Goal: Task Accomplishment & Management: Manage account settings

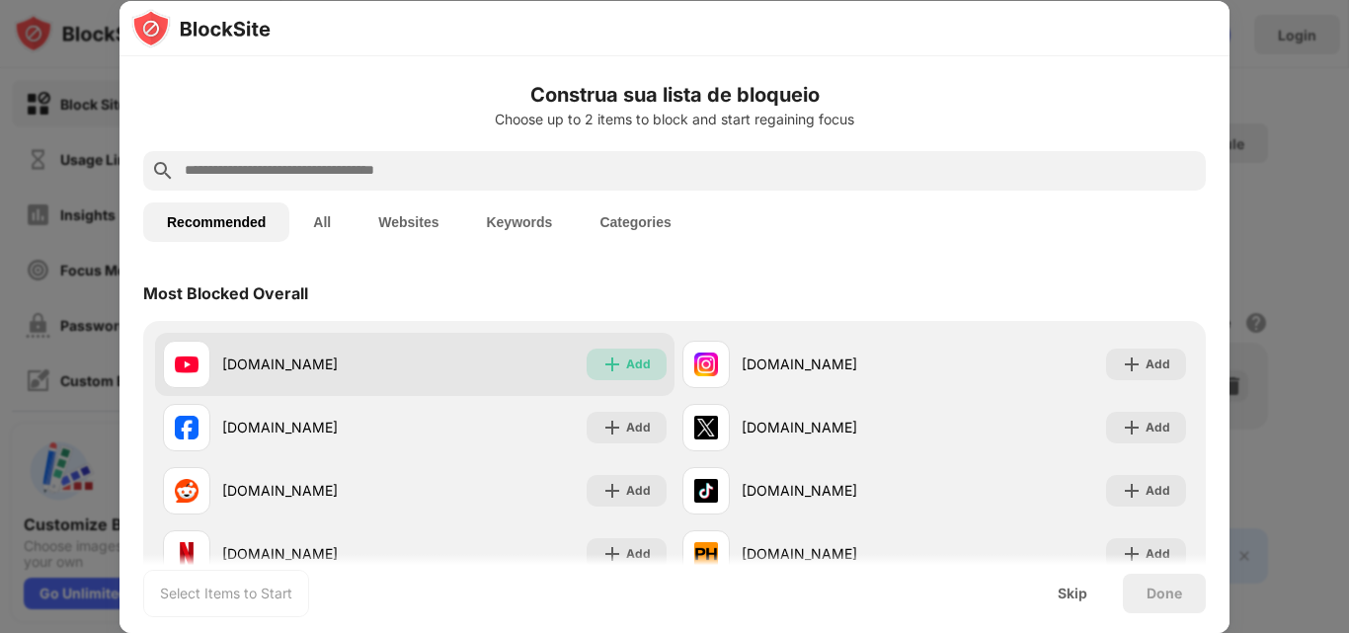
click at [616, 371] on div "Add" at bounding box center [627, 365] width 80 height 32
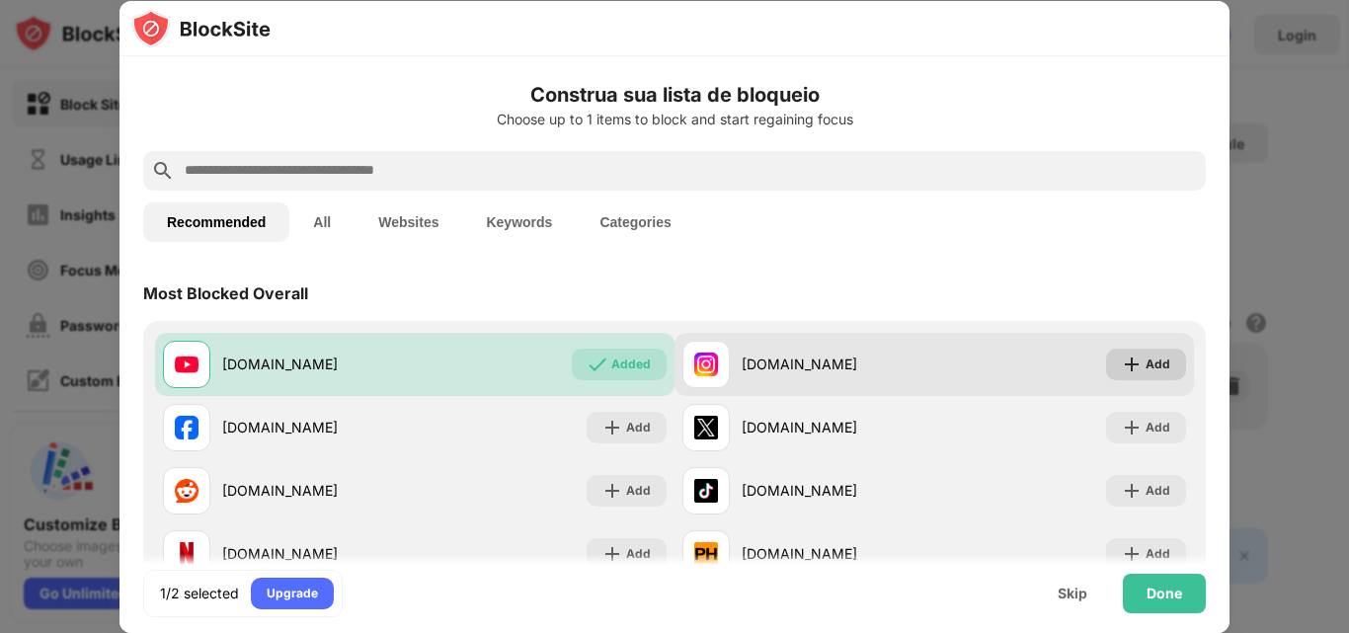
click at [1146, 372] on div "Add" at bounding box center [1158, 365] width 25 height 20
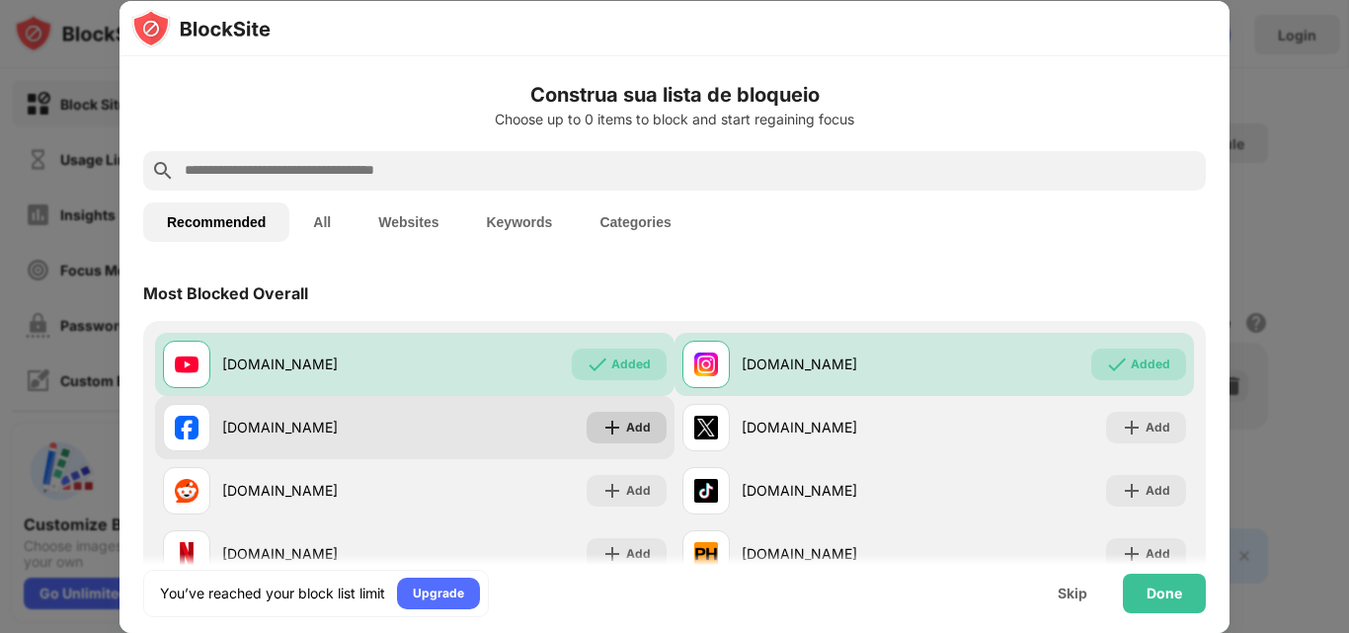
click at [633, 432] on div "Add" at bounding box center [638, 428] width 25 height 20
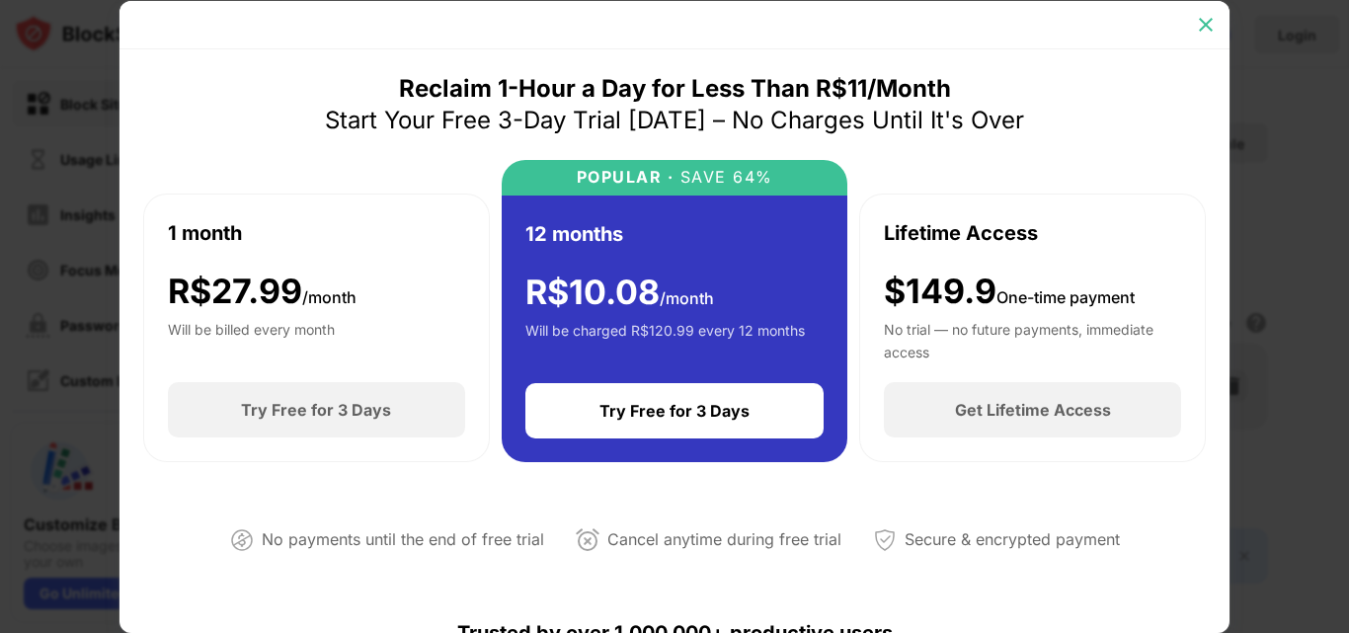
click at [1221, 32] on div at bounding box center [1206, 25] width 32 height 32
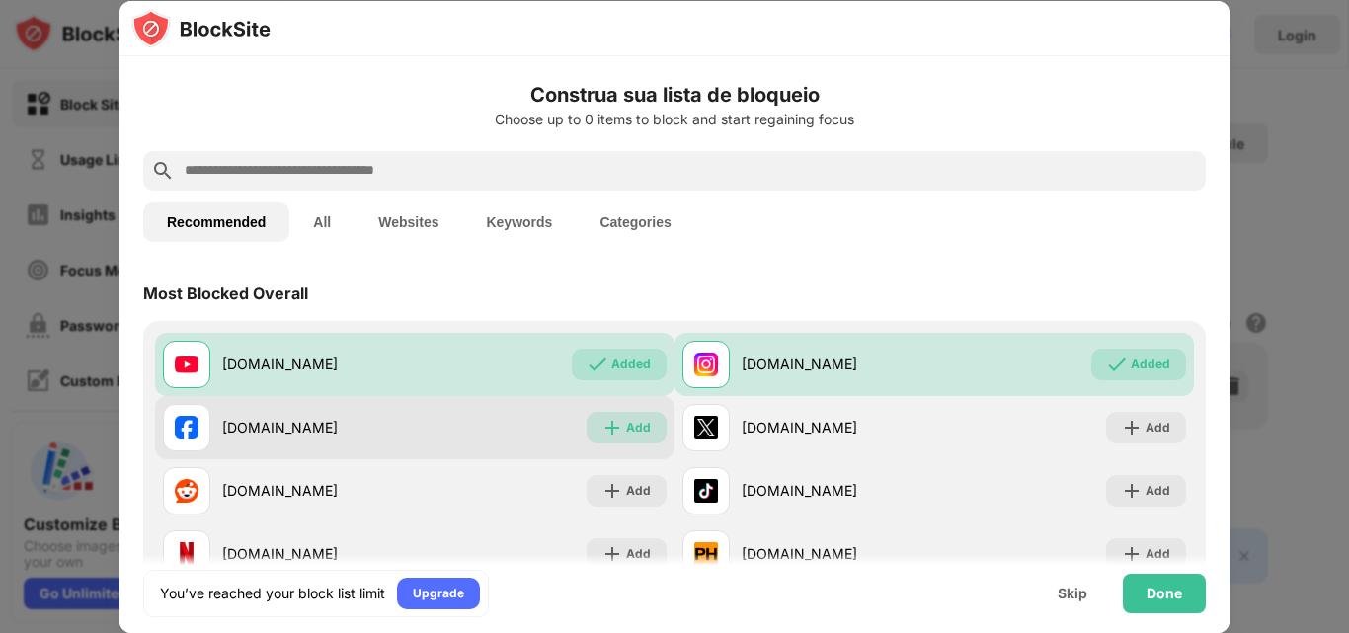
click at [609, 429] on img at bounding box center [613, 428] width 20 height 20
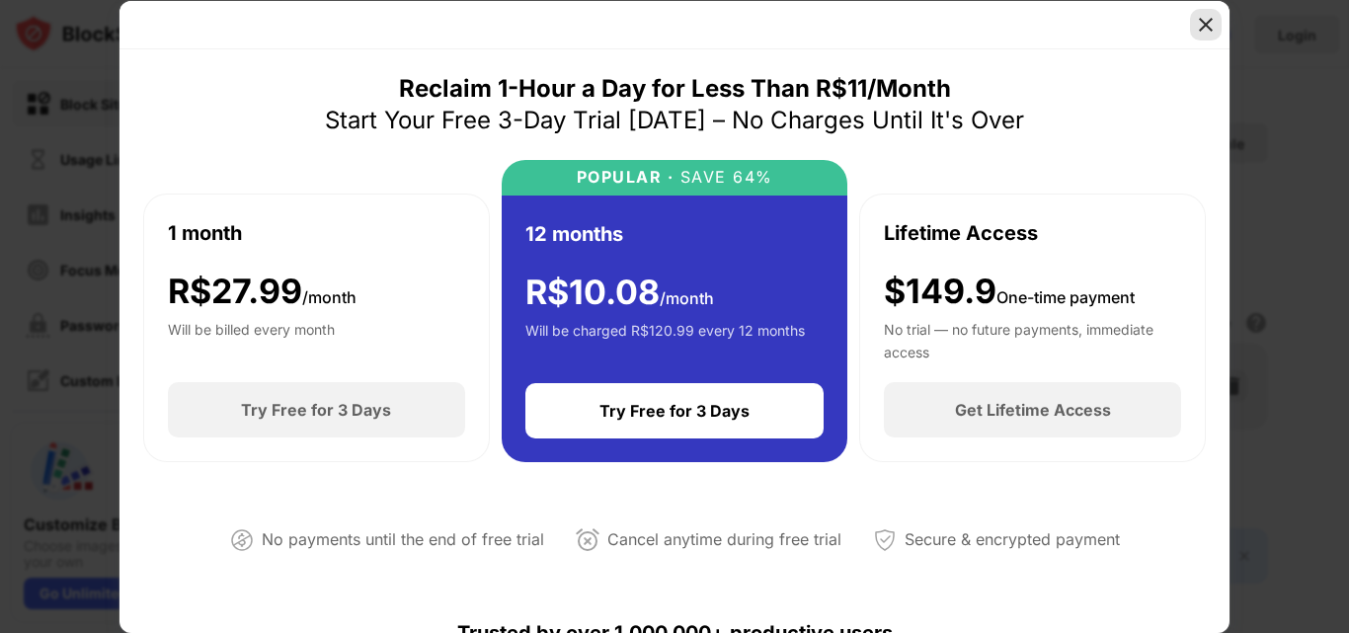
click at [1211, 19] on img at bounding box center [1206, 25] width 20 height 20
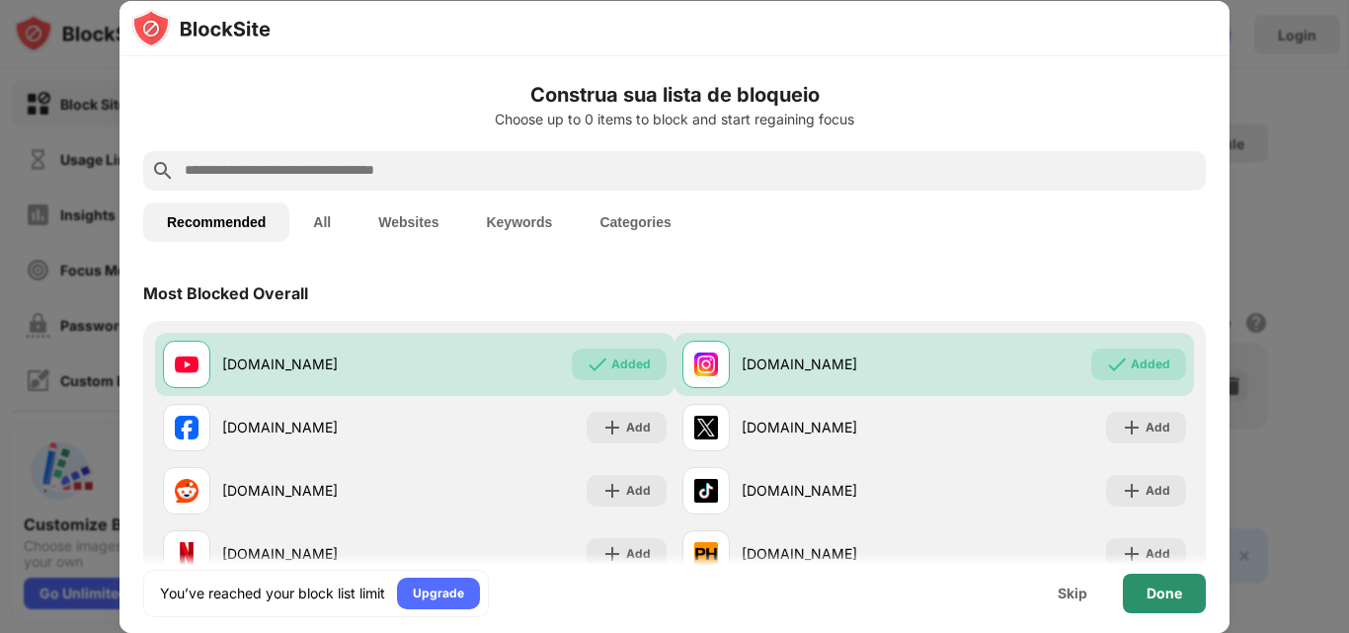
click at [1148, 595] on div "Done" at bounding box center [1165, 594] width 36 height 16
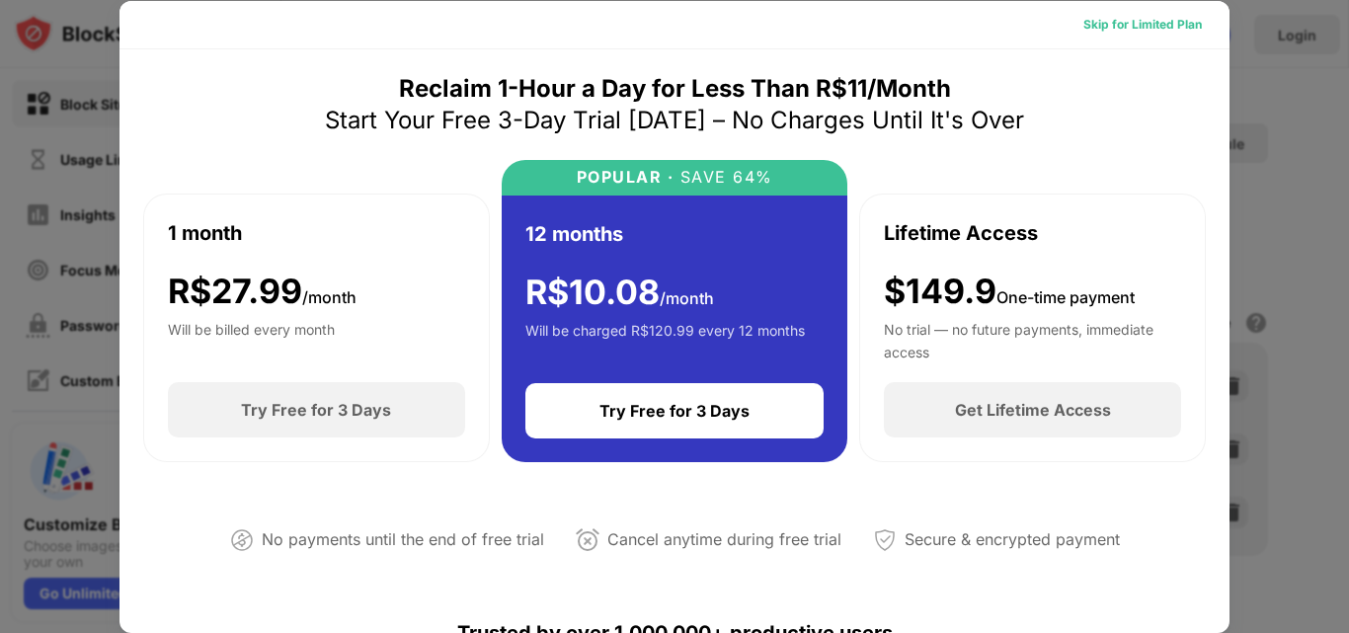
click at [1091, 17] on div "Skip for Limited Plan" at bounding box center [1143, 25] width 119 height 20
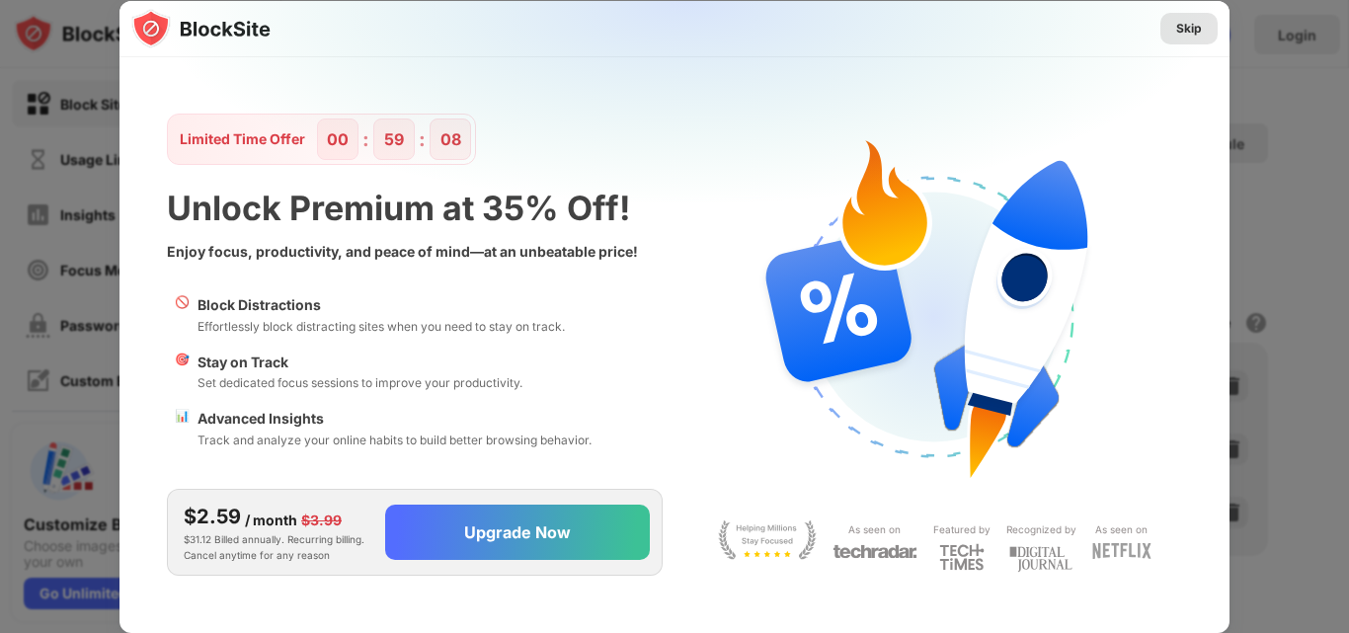
click at [1179, 25] on div "Skip" at bounding box center [1190, 29] width 26 height 20
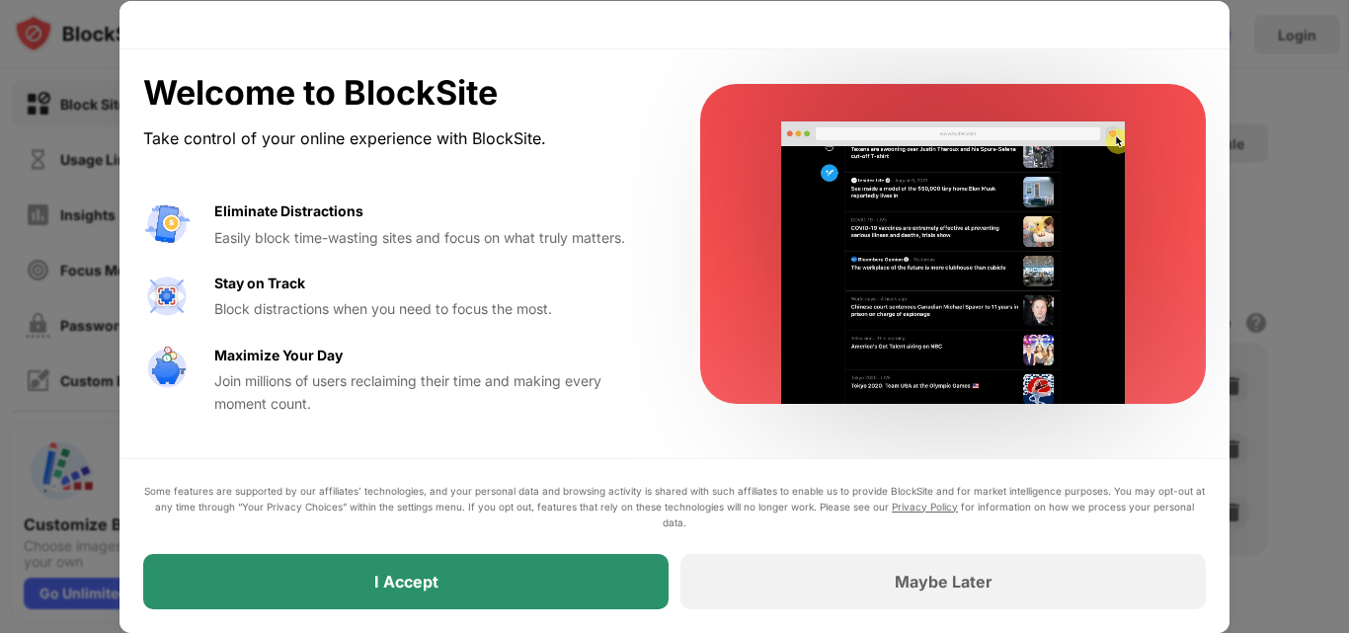
click at [497, 581] on div "I Accept" at bounding box center [406, 581] width 526 height 55
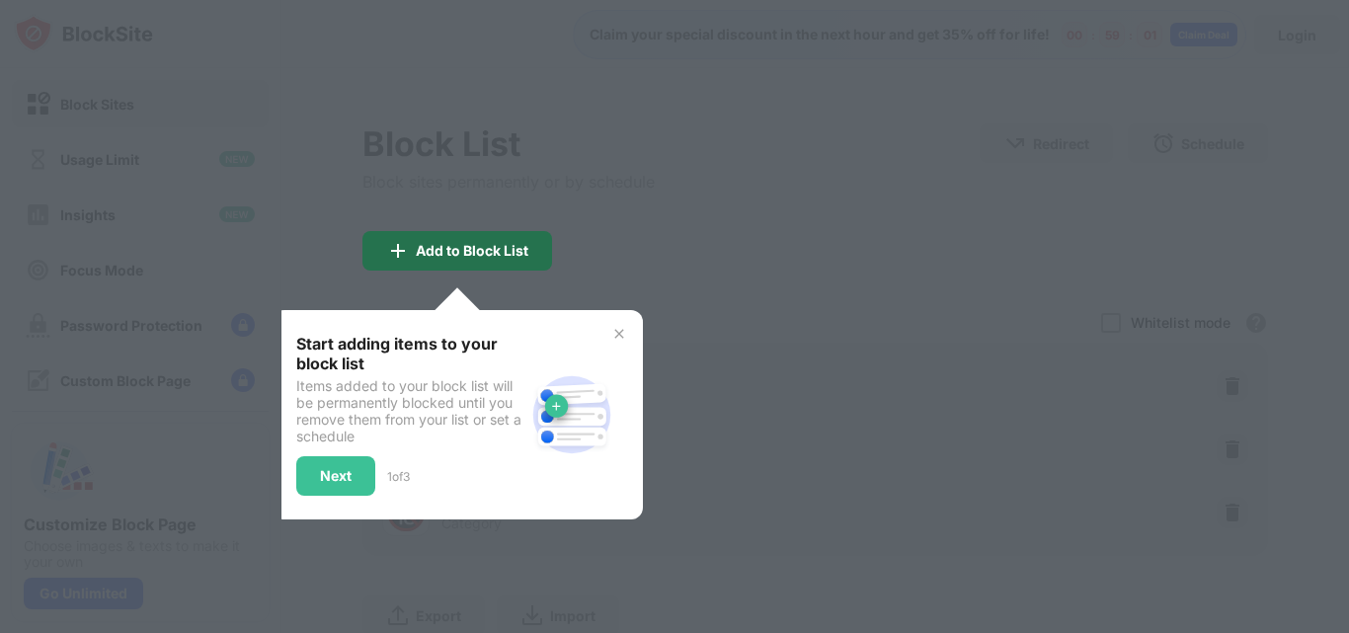
click at [517, 255] on div "Add to Block List" at bounding box center [472, 251] width 113 height 16
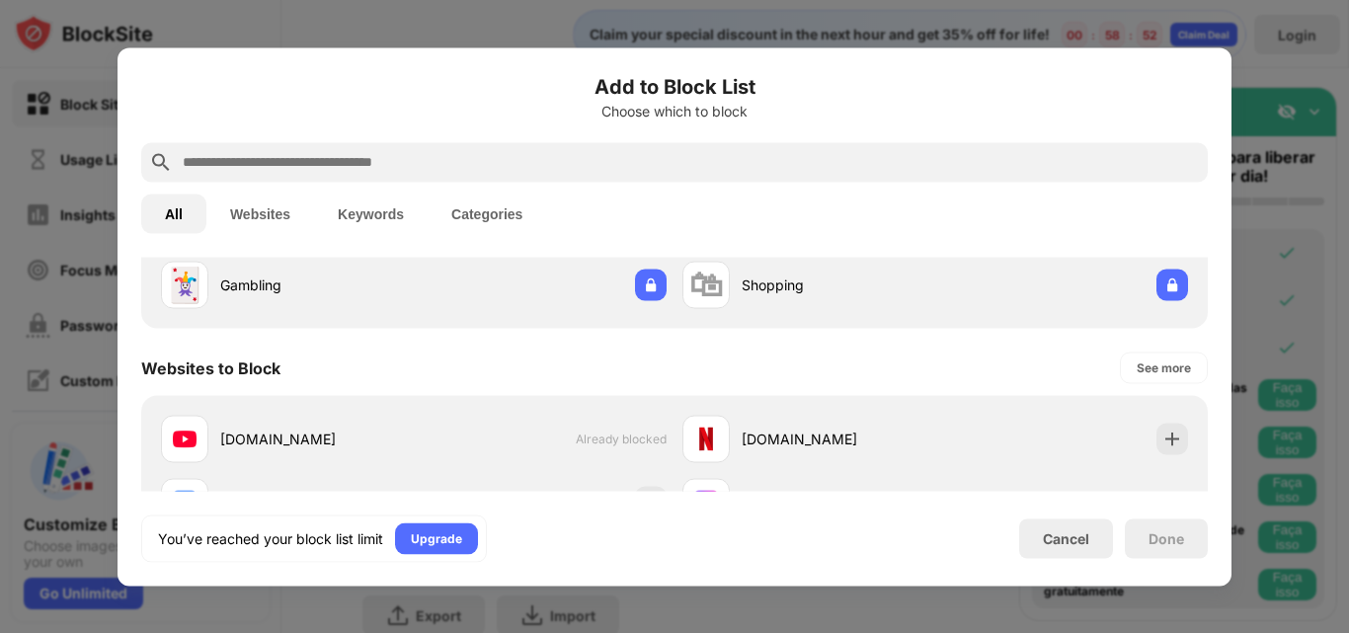
scroll to position [296, 0]
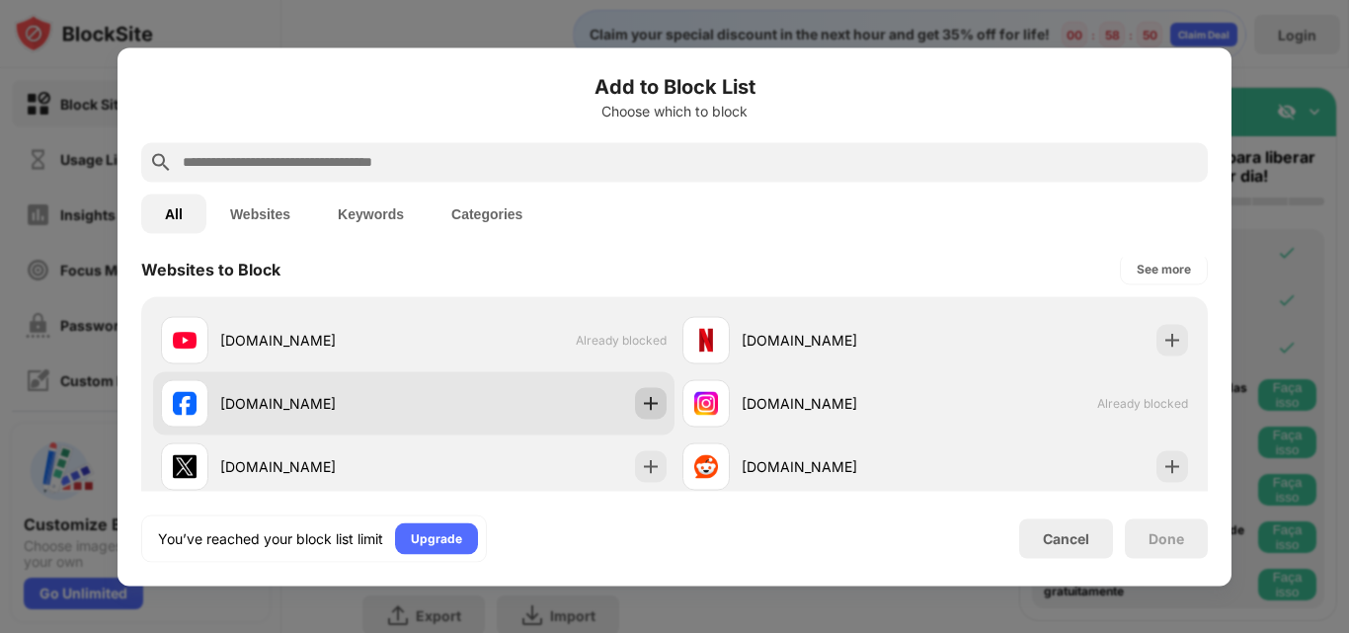
click at [643, 398] on img at bounding box center [651, 403] width 20 height 20
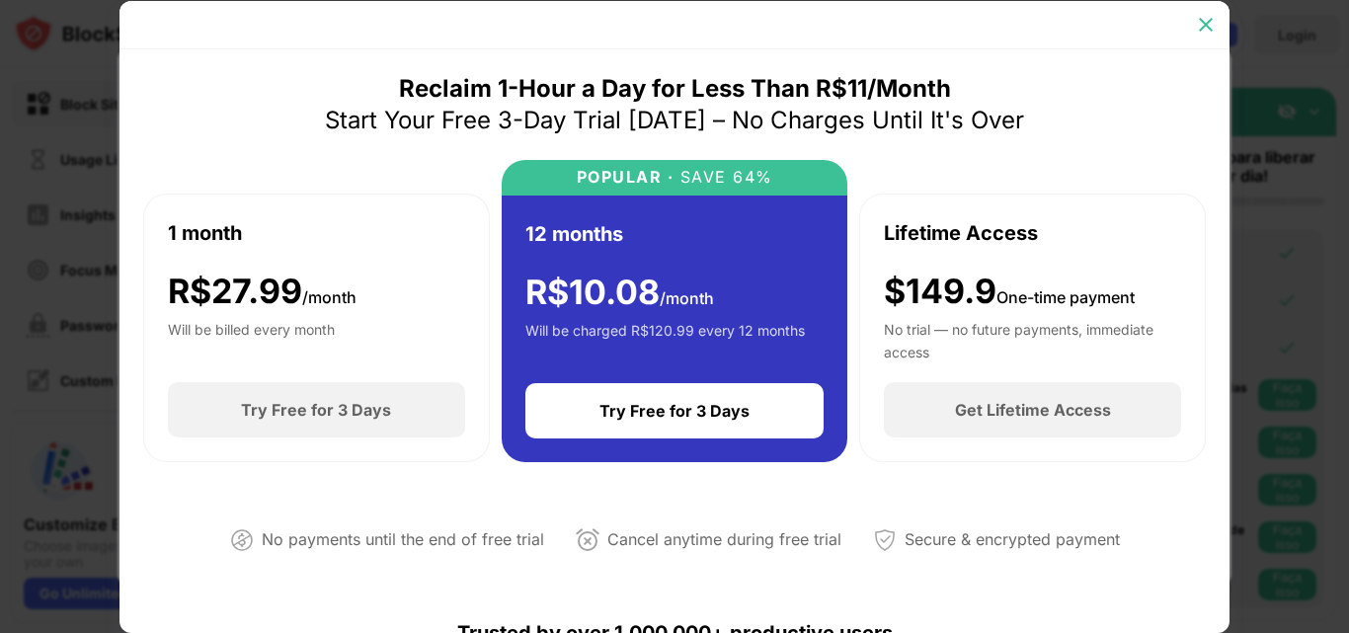
click at [1211, 33] on img at bounding box center [1206, 25] width 20 height 20
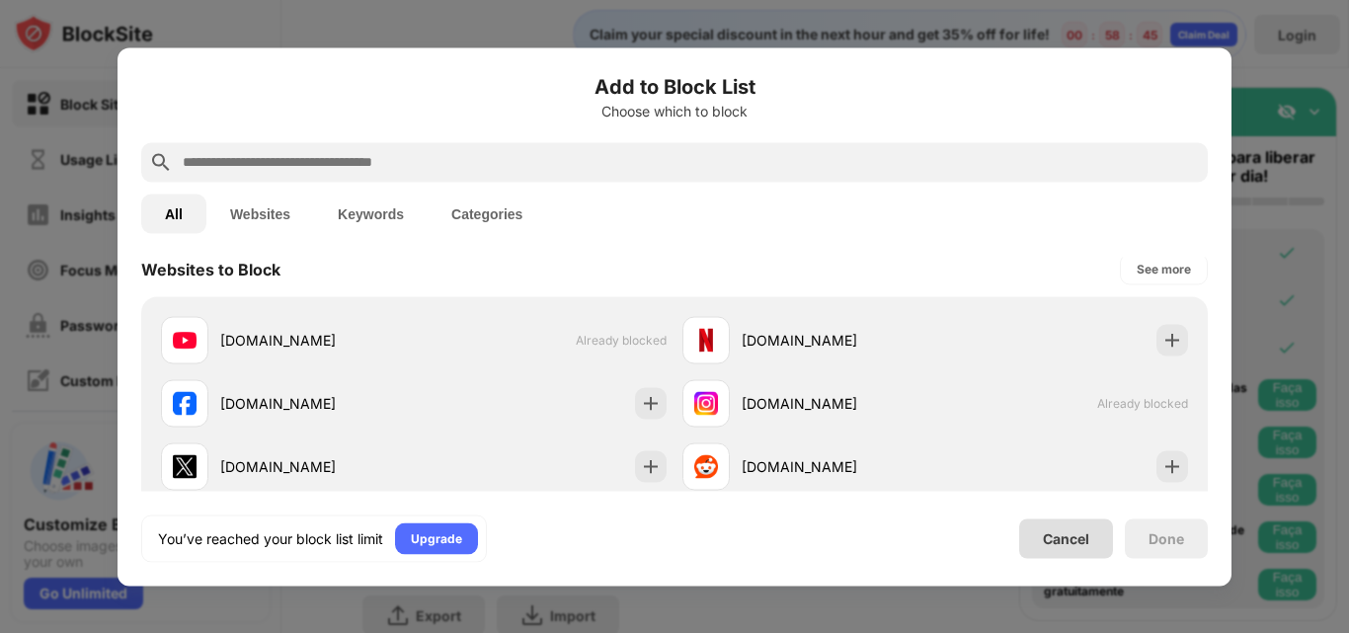
click at [1081, 546] on div "Cancel" at bounding box center [1066, 539] width 46 height 17
